Goal: Find specific page/section: Find specific page/section

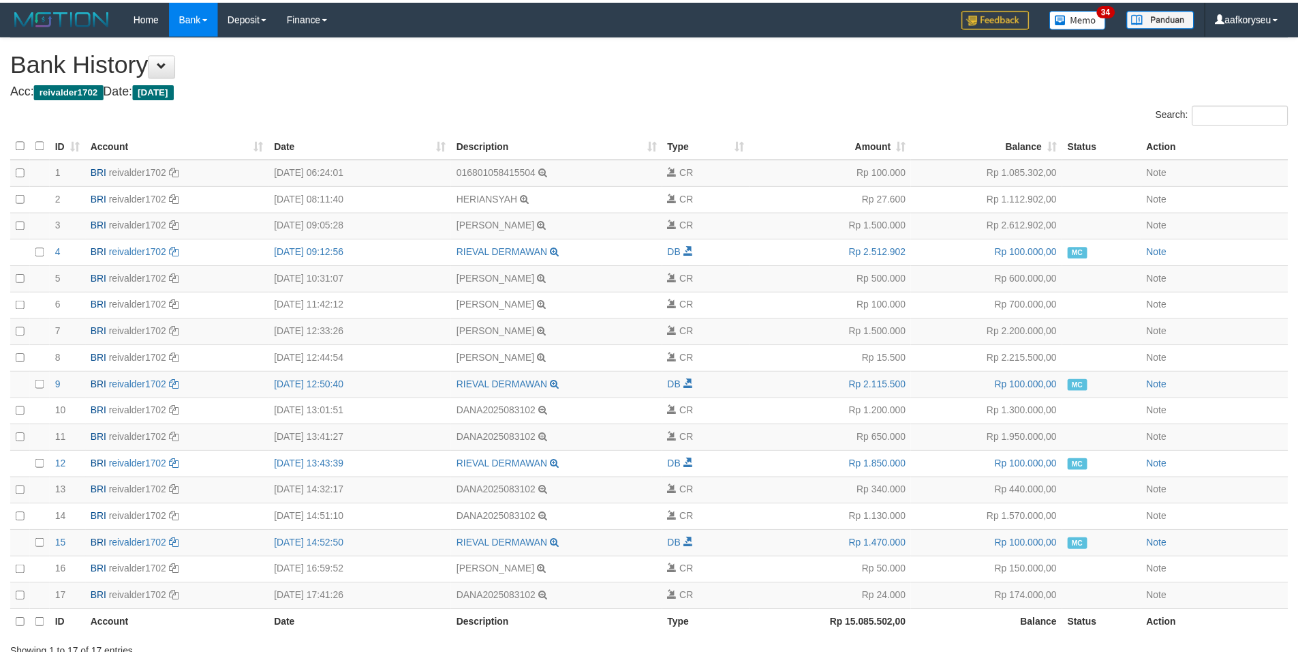
scroll to position [105, 0]
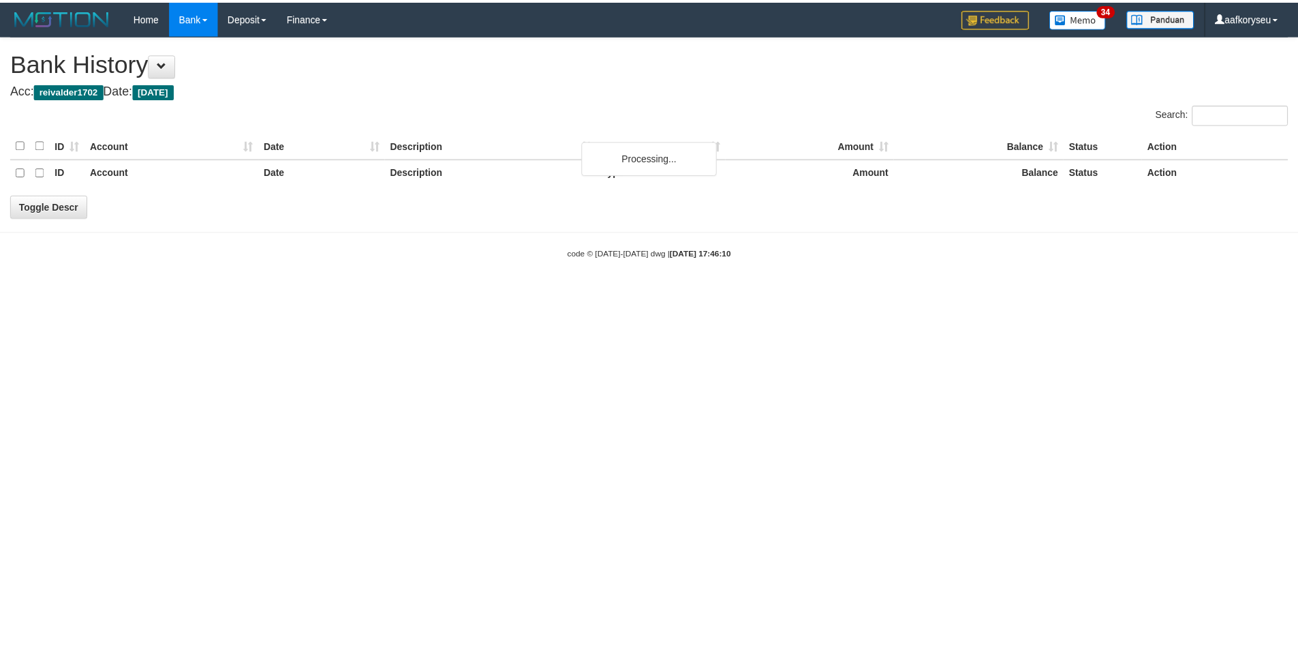
scroll to position [105, 0]
